Goal: Transaction & Acquisition: Purchase product/service

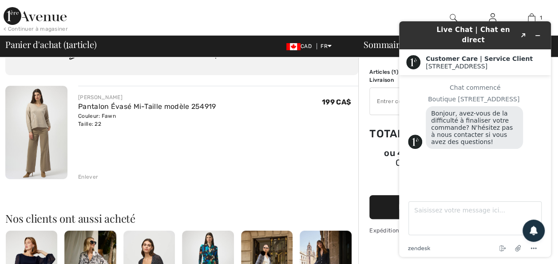
click at [297, 162] on div "JOSEPH RIBKOFF Pantalon Évasé Mi-Taille modèle 254919 Couleur: Fawn Taille: 22 …" at bounding box center [218, 133] width 280 height 95
click at [539, 33] on icon "Réduire le widget" at bounding box center [538, 35] width 6 height 6
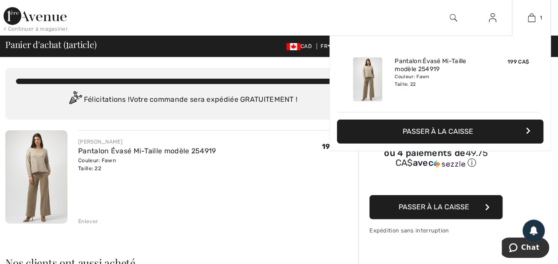
click at [438, 131] on button "Passer à la caisse" at bounding box center [440, 131] width 207 height 24
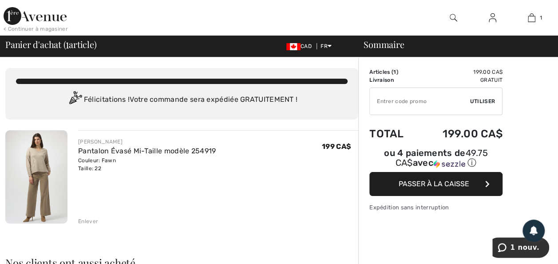
click at [417, 99] on input "TEXT" at bounding box center [420, 101] width 100 height 27
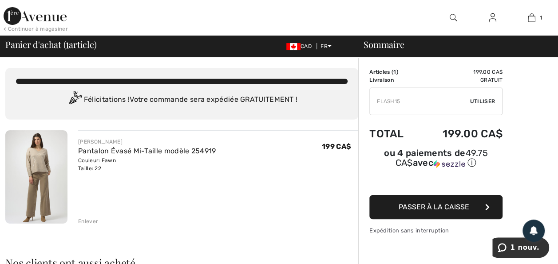
type input "FLASH15"
click at [479, 103] on span "Utiliser" at bounding box center [482, 101] width 25 height 8
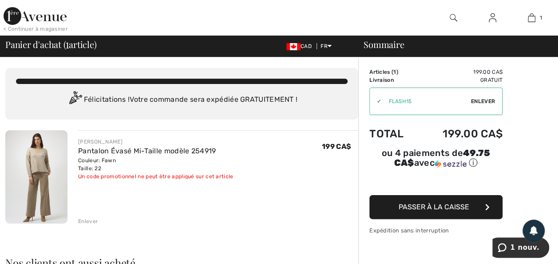
click at [473, 99] on span "Enlever" at bounding box center [483, 101] width 24 height 8
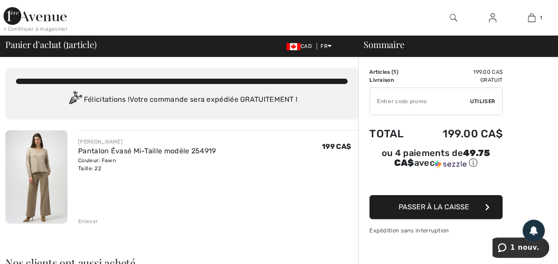
click at [419, 103] on input "TEXT" at bounding box center [420, 101] width 100 height 27
click at [489, 101] on span "Utiliser" at bounding box center [482, 101] width 25 height 8
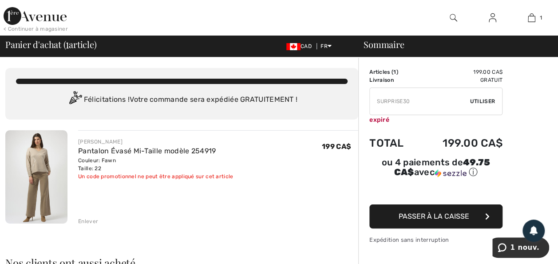
drag, startPoint x: 417, startPoint y: 100, endPoint x: 350, endPoint y: 96, distance: 67.6
type input "NEW10"
click at [481, 99] on span "Utiliser" at bounding box center [482, 101] width 25 height 8
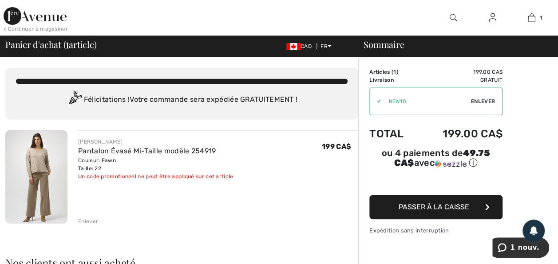
click at [443, 203] on span "Passer à la caisse" at bounding box center [434, 207] width 71 height 8
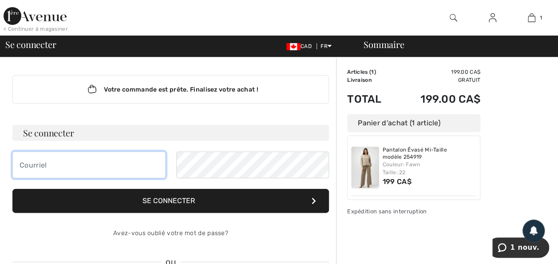
type input "[PERSON_NAME][EMAIL_ADDRESS][DOMAIN_NAME]"
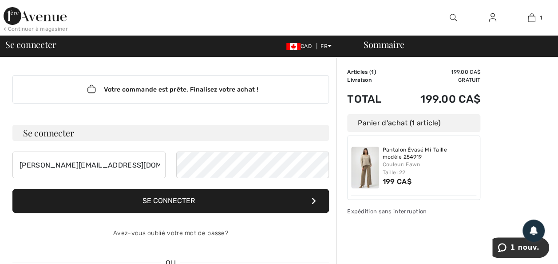
click at [220, 203] on button "Se connecter" at bounding box center [170, 201] width 317 height 24
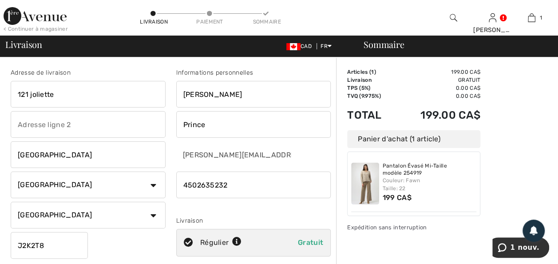
drag, startPoint x: 231, startPoint y: 185, endPoint x: 172, endPoint y: 187, distance: 58.6
click at [172, 187] on div "Informations personnelles Claudia Prince claudia.prince@videotron.ca Livraison …" at bounding box center [254, 179] width 166 height 223
type input "5142411779"
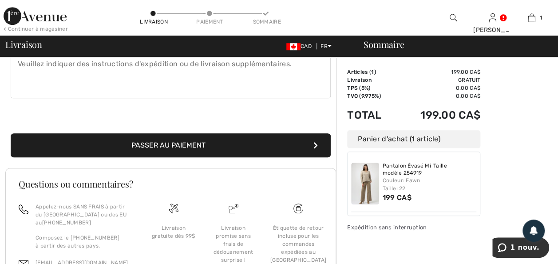
scroll to position [266, 0]
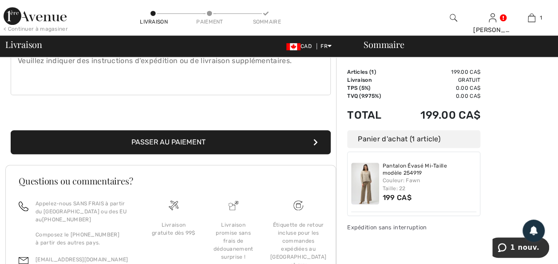
click at [186, 140] on button "Passer au paiement" at bounding box center [171, 142] width 320 height 24
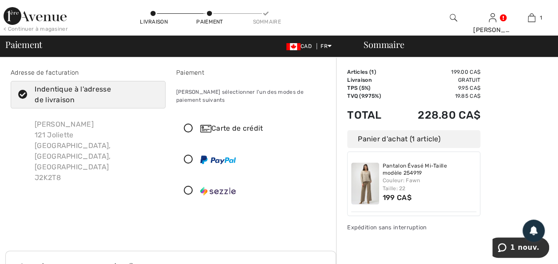
click at [186, 124] on icon at bounding box center [189, 128] width 24 height 9
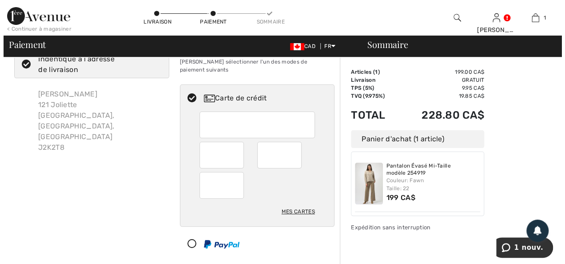
scroll to position [44, 0]
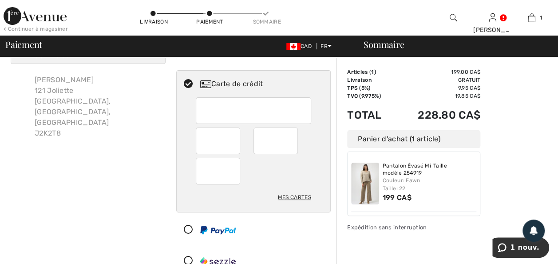
click at [292, 190] on div "Mes cartes" at bounding box center [294, 197] width 33 height 15
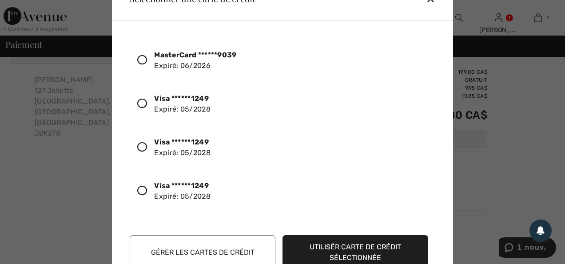
click at [141, 143] on icon at bounding box center [142, 147] width 10 height 10
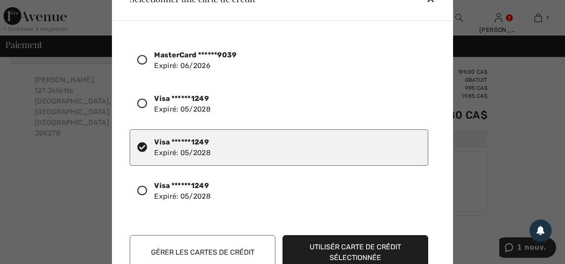
click at [358, 247] on button "Utilisér carte de crédit sélectionnée" at bounding box center [355, 252] width 146 height 35
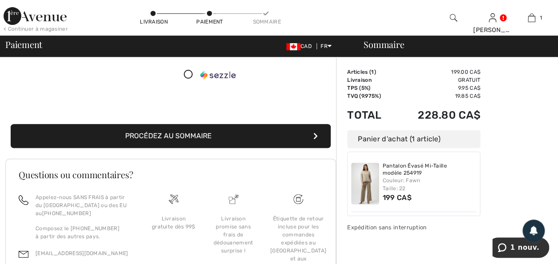
scroll to position [178, 0]
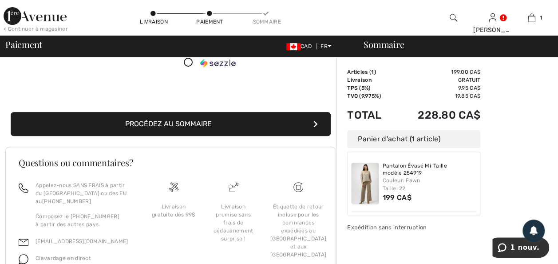
click at [175, 115] on button "Procédez au sommaire" at bounding box center [171, 124] width 320 height 24
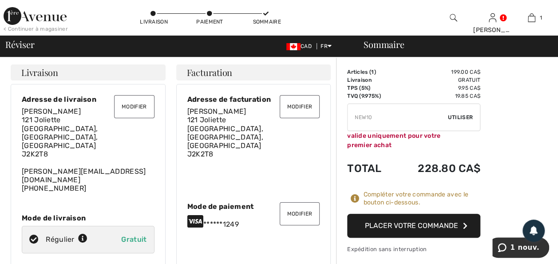
click at [417, 230] on button "Placer votre commande" at bounding box center [413, 226] width 133 height 24
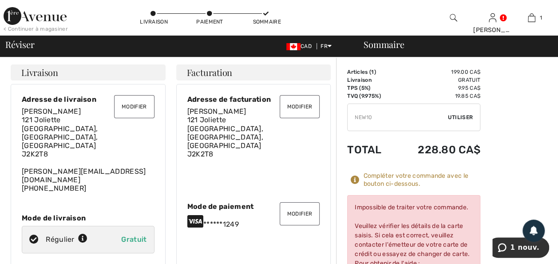
click at [300, 202] on button "Modifier" at bounding box center [300, 213] width 40 height 23
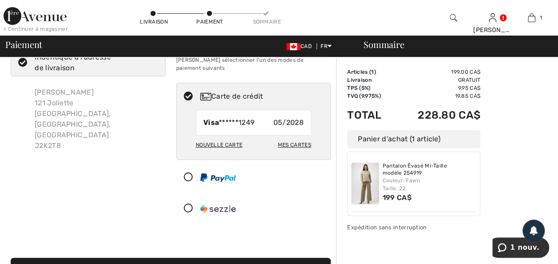
click at [298, 137] on div "Mes cartes" at bounding box center [294, 144] width 33 height 15
radio input "true"
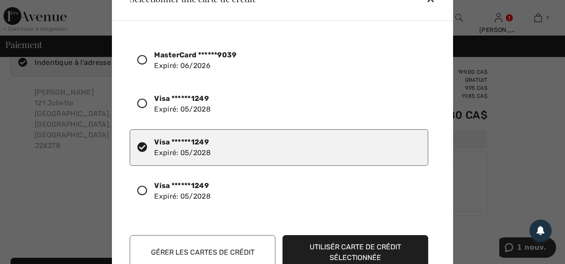
click at [141, 59] on icon at bounding box center [142, 60] width 10 height 10
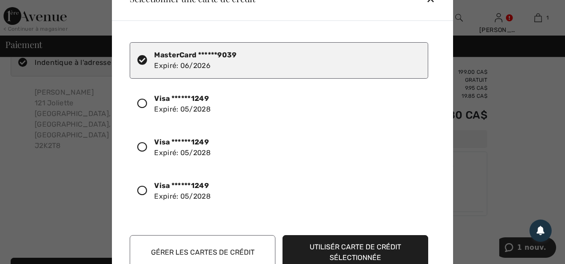
click at [346, 244] on button "Utilisér carte de crédit sélectionnée" at bounding box center [355, 252] width 146 height 35
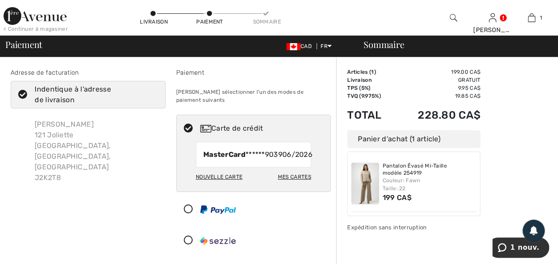
scroll to position [89, 0]
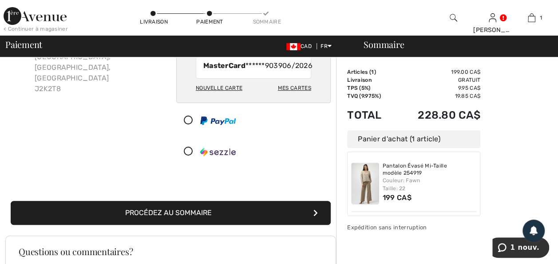
click at [213, 215] on button "Procédez au sommaire" at bounding box center [171, 213] width 320 height 24
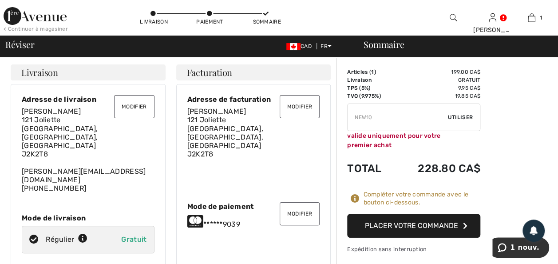
click at [419, 227] on button "Placer votre commande" at bounding box center [413, 226] width 133 height 24
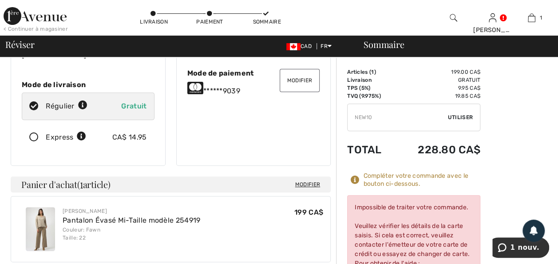
scroll to position [44, 0]
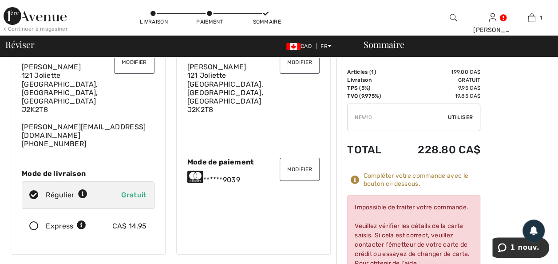
click at [301, 158] on button "Modifier" at bounding box center [300, 169] width 40 height 23
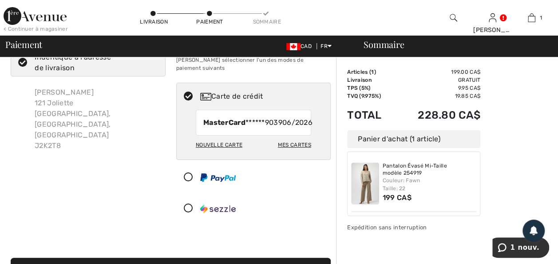
click at [186, 179] on icon at bounding box center [189, 177] width 24 height 9
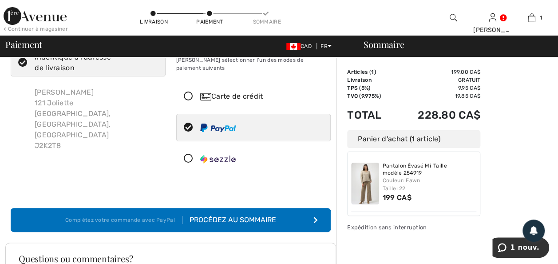
click at [231, 215] on div "Procédez au sommaire" at bounding box center [230, 220] width 94 height 11
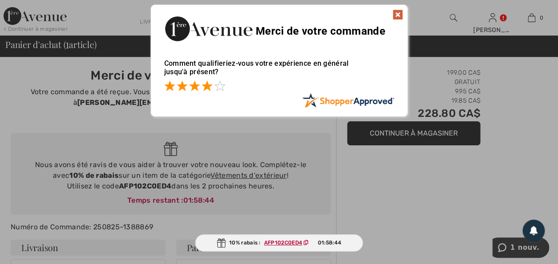
click at [206, 87] on span at bounding box center [207, 85] width 11 height 11
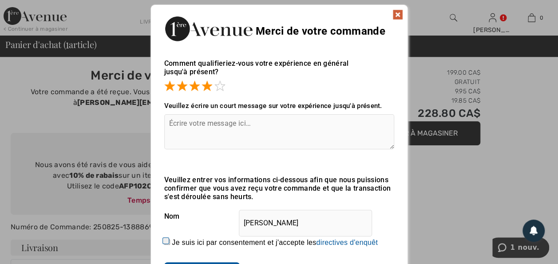
click at [397, 17] on img at bounding box center [398, 14] width 11 height 11
